Goal: Check status: Check status

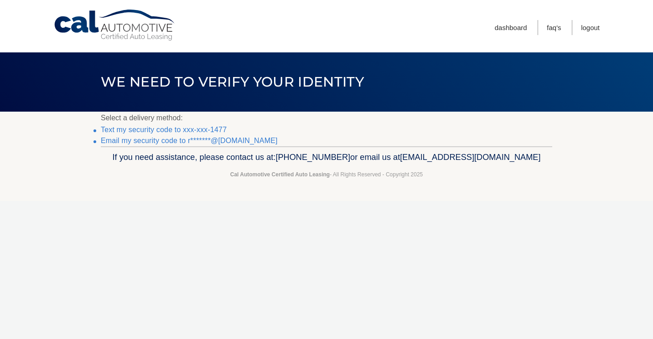
click at [199, 130] on link "Text my security code to xxx-xxx-1477" at bounding box center [164, 130] width 126 height 8
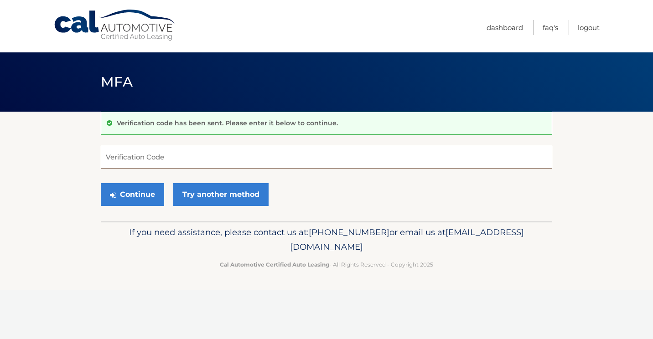
click at [177, 157] on input "Verification Code" at bounding box center [326, 157] width 451 height 23
type input "474157"
click at [128, 195] on button "Continue" at bounding box center [132, 194] width 63 height 23
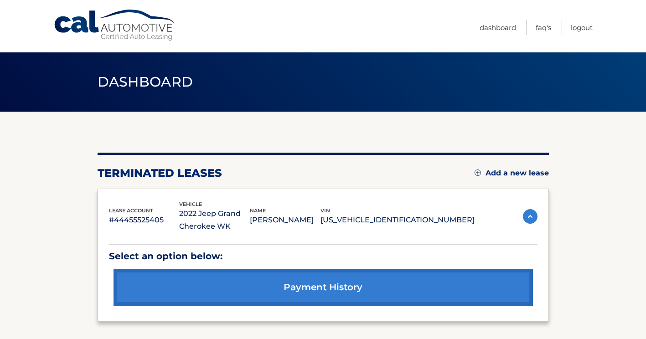
scroll to position [79, 0]
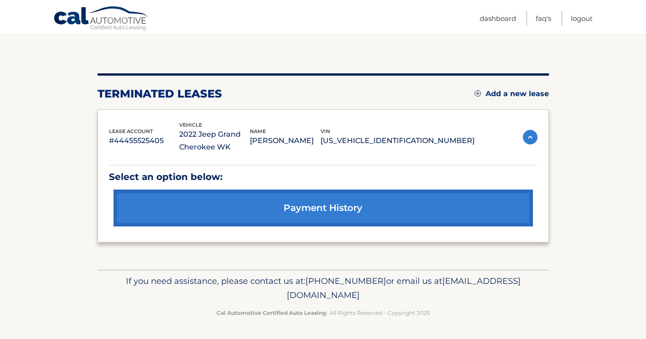
click at [329, 208] on link "payment history" at bounding box center [324, 208] width 420 height 37
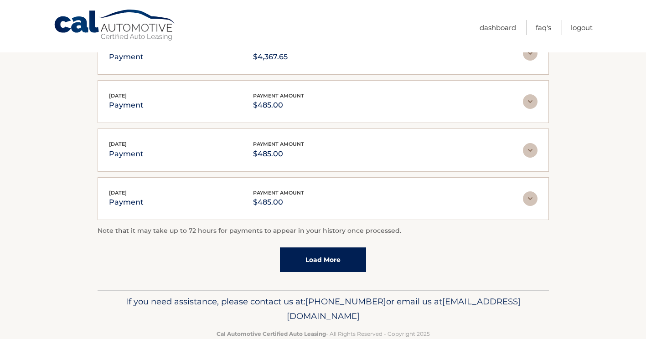
scroll to position [260, 0]
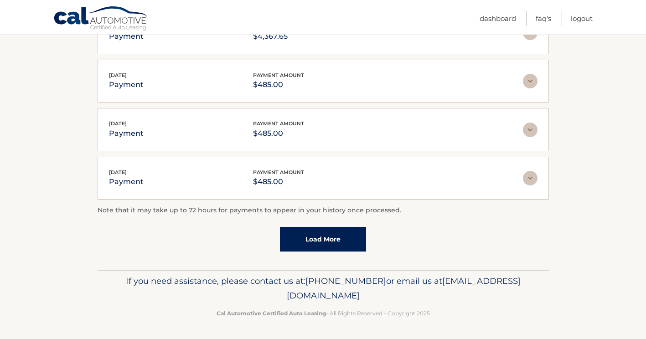
click at [321, 242] on link "Load More" at bounding box center [323, 239] width 86 height 25
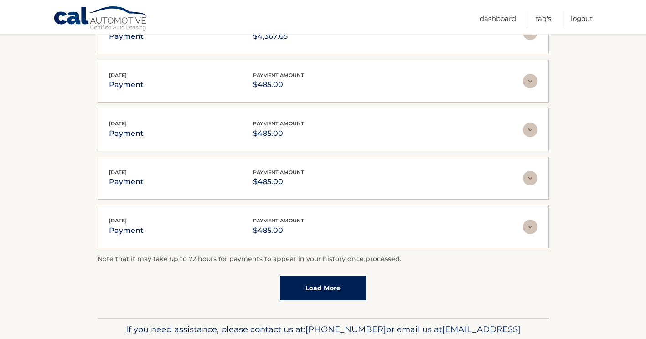
click at [332, 285] on link "Load More" at bounding box center [323, 288] width 86 height 25
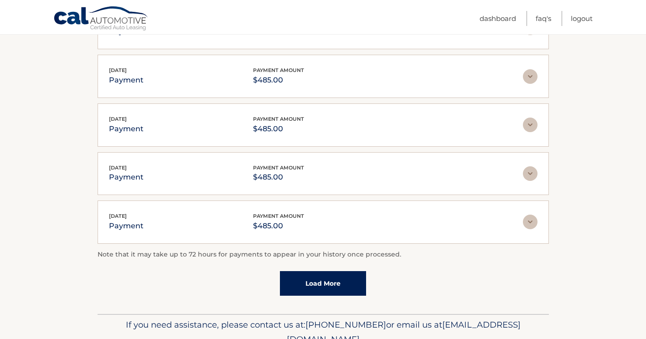
scroll to position [551, 0]
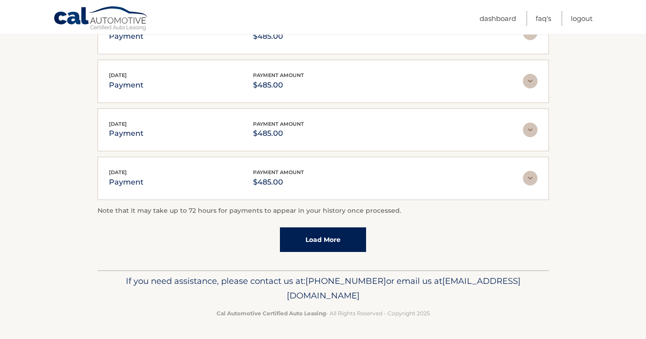
click at [340, 244] on link "Load More" at bounding box center [323, 240] width 86 height 25
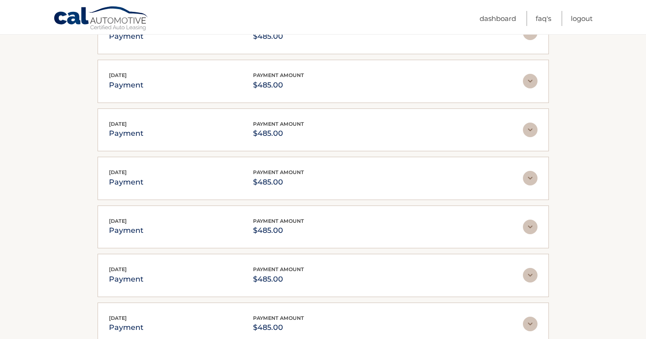
scroll to position [794, 0]
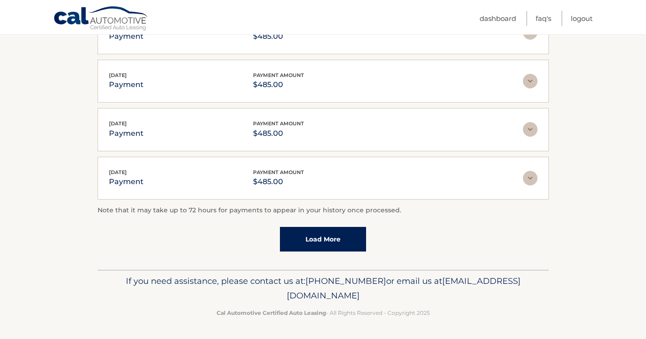
click at [345, 240] on link "Load More" at bounding box center [323, 239] width 86 height 25
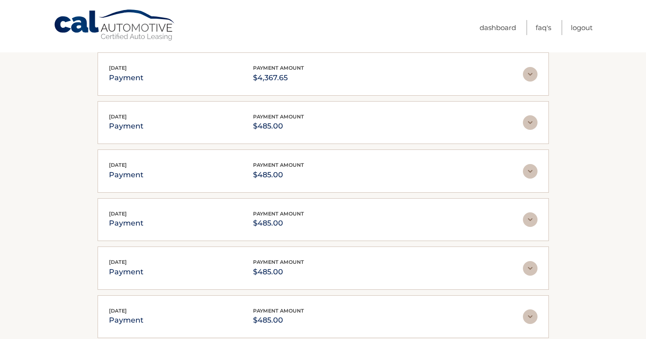
scroll to position [0, 0]
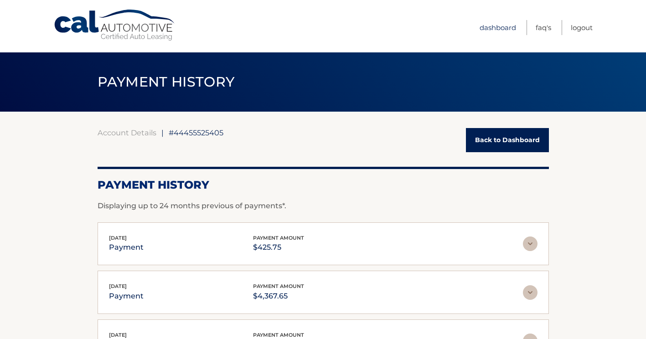
click at [484, 28] on link "Dashboard" at bounding box center [498, 27] width 36 height 15
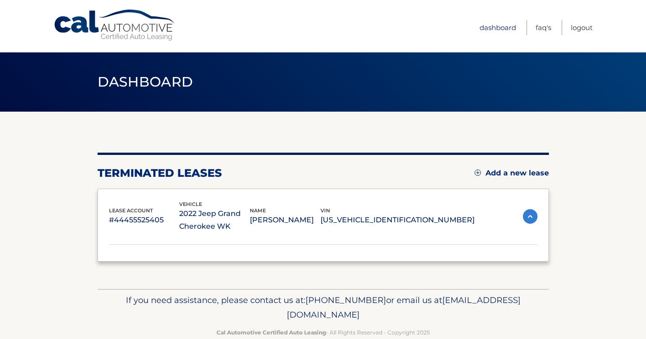
click at [496, 27] on link "Dashboard" at bounding box center [498, 27] width 36 height 15
